Goal: Information Seeking & Learning: Learn about a topic

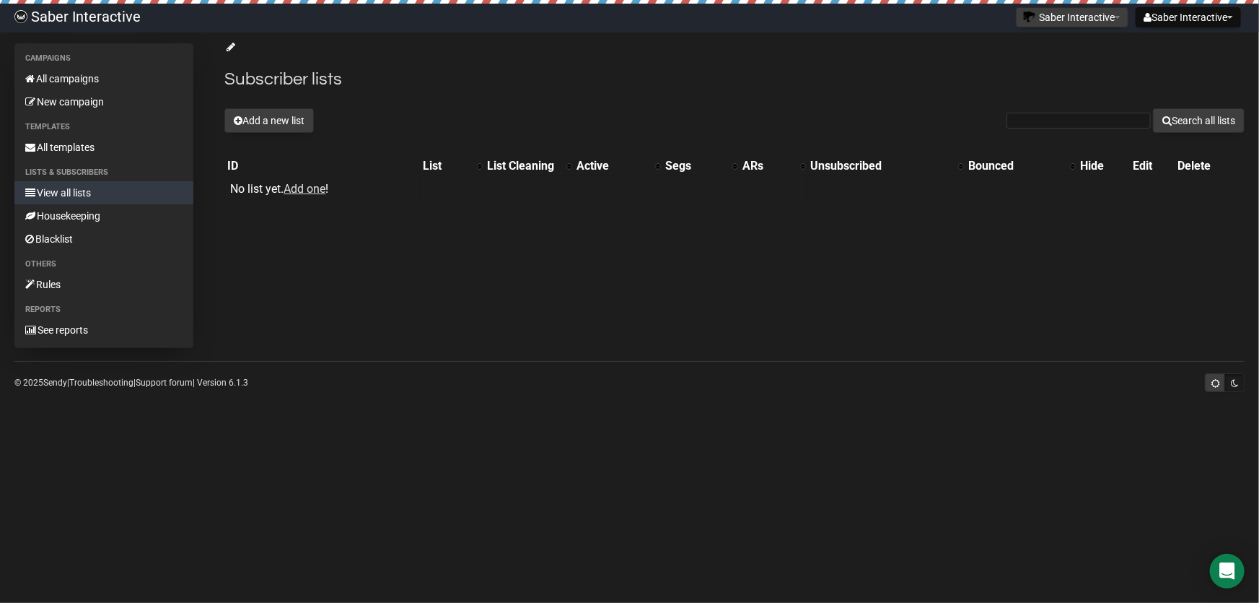
click at [74, 189] on link "View all lists" at bounding box center [103, 192] width 179 height 23
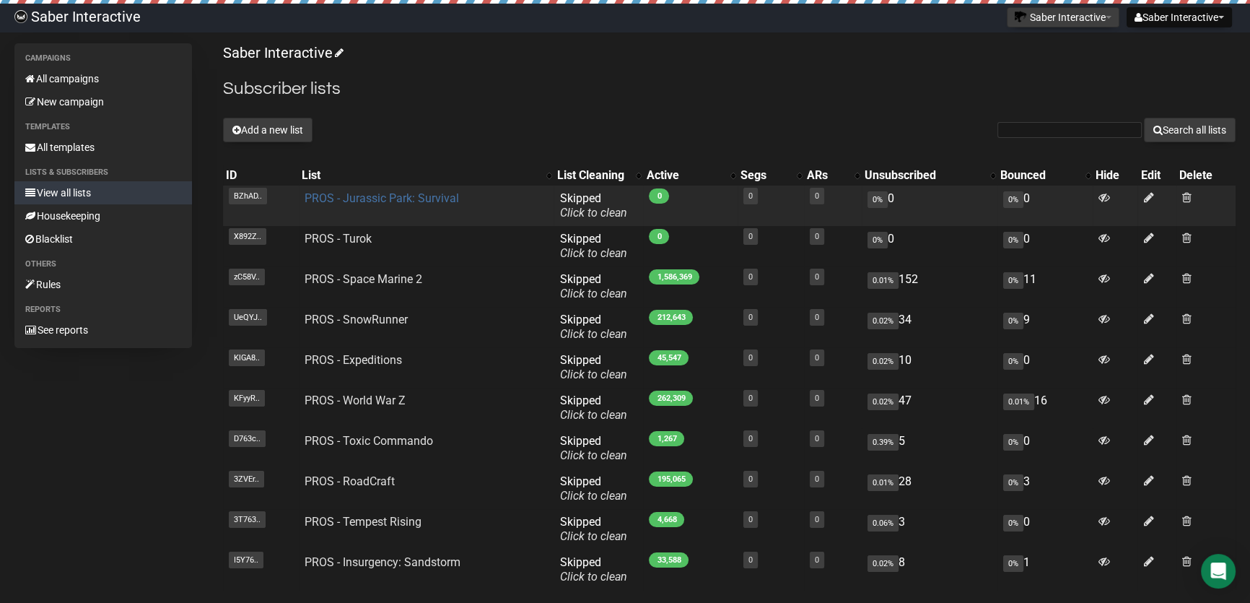
click at [415, 196] on link "PROS - Jurassic Park: Survival" at bounding box center [382, 198] width 154 height 14
